Goal: Task Accomplishment & Management: Complete application form

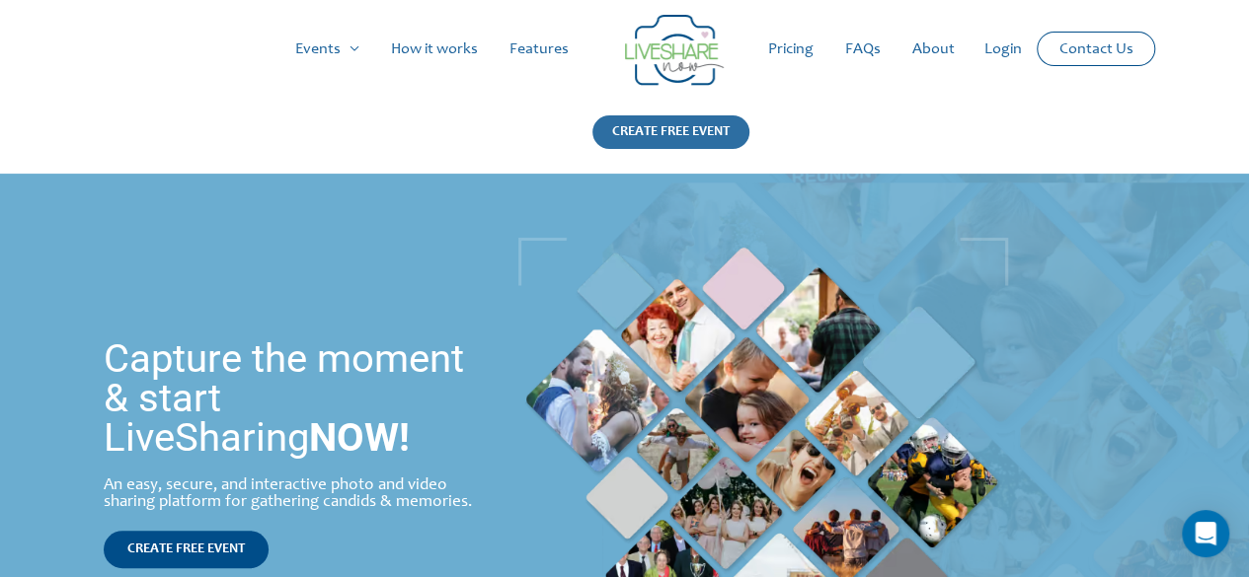
click at [697, 141] on div "CREATE FREE EVENT" at bounding box center [670, 132] width 157 height 34
click at [716, 135] on div "CREATE FREE EVENT" at bounding box center [670, 132] width 157 height 34
click at [1006, 54] on link "Login" at bounding box center [1002, 49] width 69 height 63
